Goal: Information Seeking & Learning: Learn about a topic

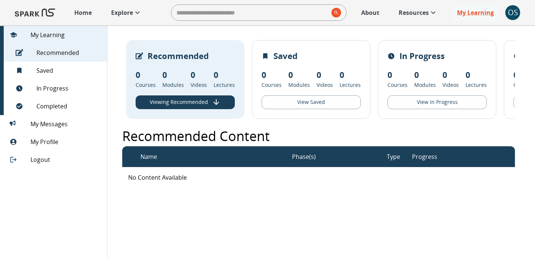
click at [93, 16] on link "Home" at bounding box center [83, 12] width 25 height 16
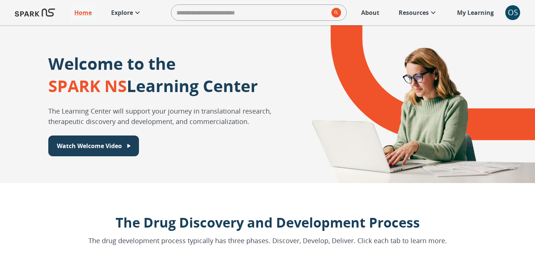
click at [117, 12] on p "Explore" at bounding box center [122, 12] width 22 height 9
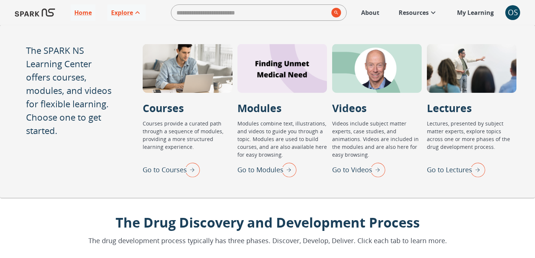
click at [430, 170] on p "Go to Lectures" at bounding box center [449, 170] width 45 height 10
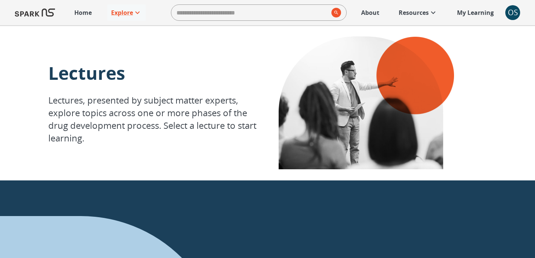
click at [513, 15] on div "OS" at bounding box center [513, 12] width 15 height 15
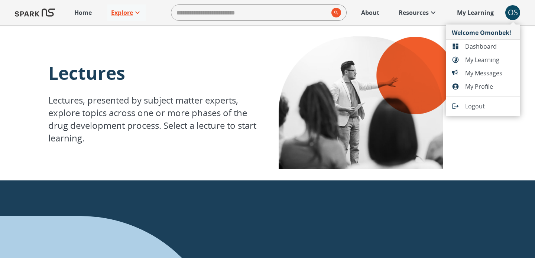
click at [482, 44] on span "Dashboard" at bounding box center [490, 46] width 49 height 9
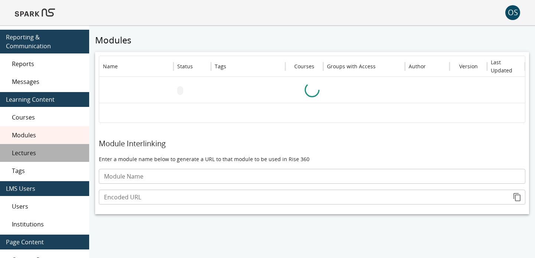
click at [34, 153] on span "Lectures" at bounding box center [47, 153] width 71 height 9
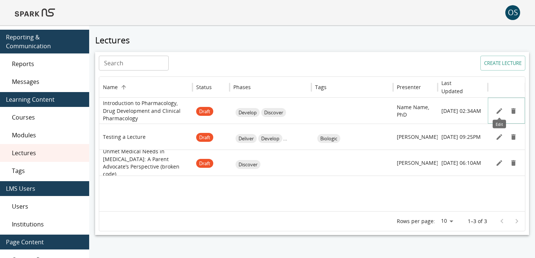
click at [501, 111] on icon "Edit" at bounding box center [499, 110] width 7 height 7
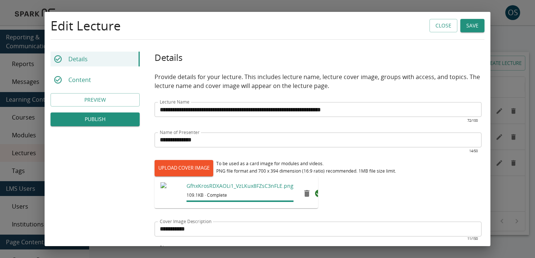
scroll to position [191, 0]
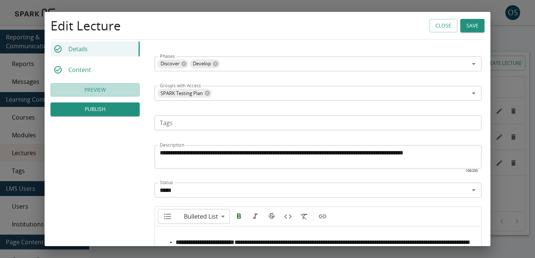
click at [114, 88] on button "PREVIEW" at bounding box center [95, 90] width 89 height 14
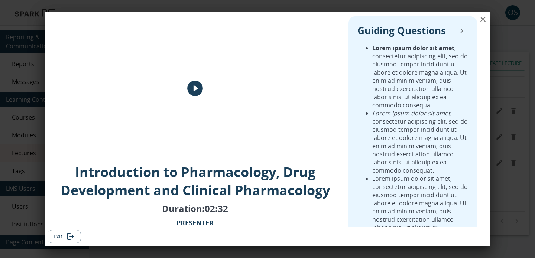
click at [196, 90] on icon "play" at bounding box center [195, 89] width 16 height 16
click at [64, 232] on button "Exit" at bounding box center [64, 237] width 33 height 14
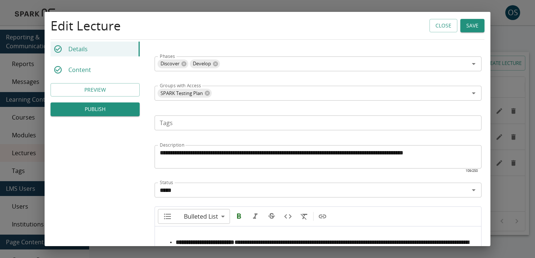
click at [444, 28] on button "Close" at bounding box center [444, 26] width 28 height 14
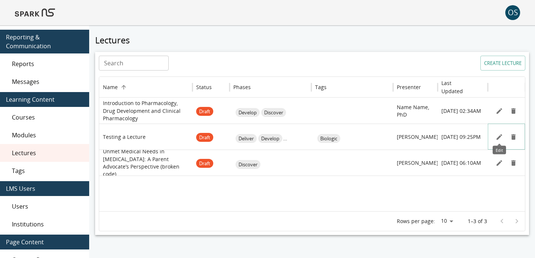
click at [499, 139] on icon "Edit" at bounding box center [499, 136] width 7 height 7
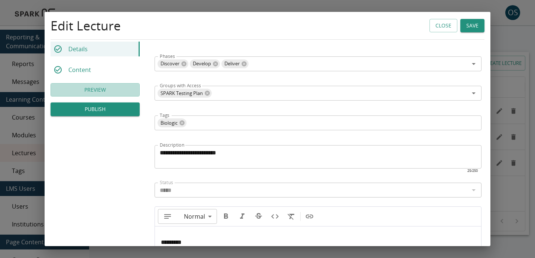
click at [126, 90] on button "PREVIEW" at bounding box center [95, 90] width 89 height 14
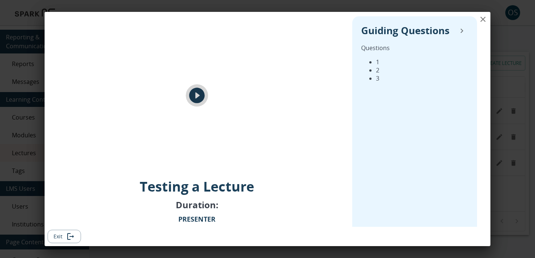
click at [200, 97] on icon "play" at bounding box center [197, 96] width 16 height 16
click at [65, 243] on button "Exit" at bounding box center [64, 237] width 33 height 14
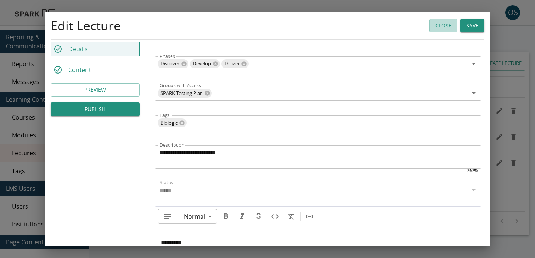
click at [442, 28] on button "Close" at bounding box center [444, 26] width 28 height 14
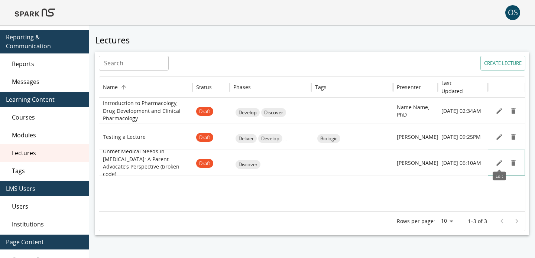
click at [500, 166] on icon "Edit" at bounding box center [499, 163] width 7 height 7
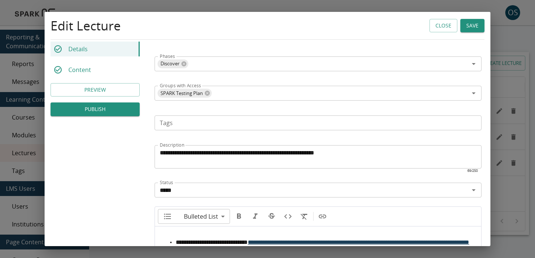
click at [124, 91] on button "PREVIEW" at bounding box center [95, 90] width 89 height 14
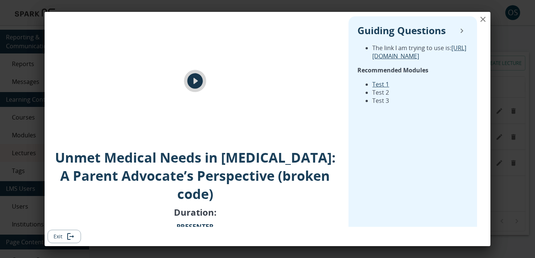
click at [196, 89] on icon "play" at bounding box center [195, 81] width 16 height 16
click at [72, 237] on icon "Exit" at bounding box center [72, 236] width 4 height 3
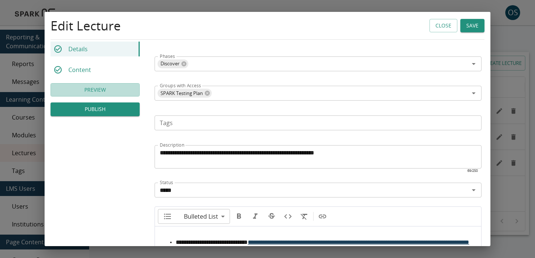
click at [110, 94] on button "PREVIEW" at bounding box center [95, 90] width 89 height 14
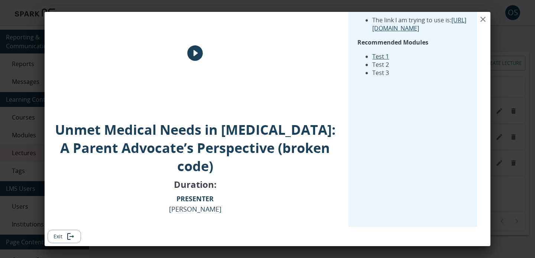
scroll to position [0, 0]
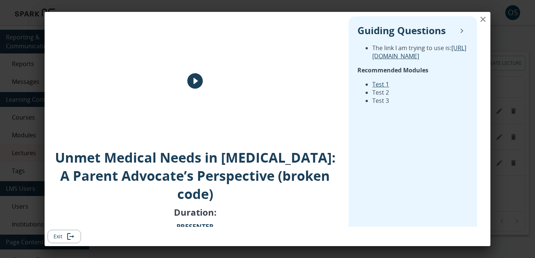
click at [194, 87] on icon "play" at bounding box center [195, 81] width 19 height 19
click at [58, 236] on button "Exit" at bounding box center [64, 237] width 33 height 14
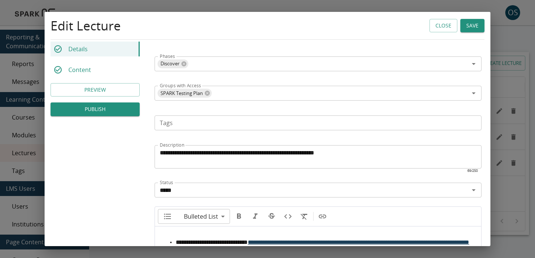
click at [446, 29] on button "Close" at bounding box center [444, 26] width 28 height 14
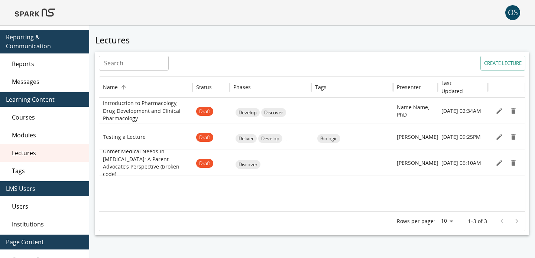
click at [201, 203] on div at bounding box center [312, 194] width 426 height 36
